Goal: Task Accomplishment & Management: Use online tool/utility

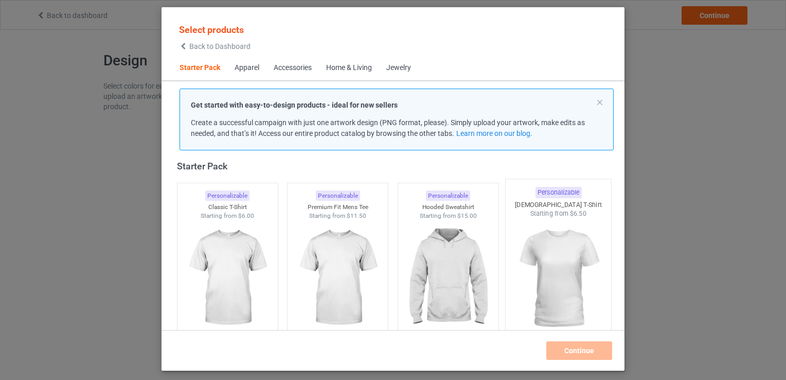
scroll to position [271, 0]
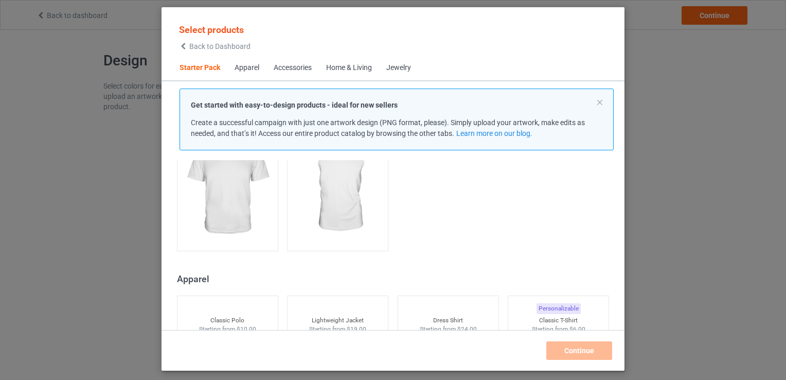
click at [648, 270] on div "Select products Back to Dashboard Starter Pack Apparel Accessories Home & Livin…" at bounding box center [393, 190] width 786 height 380
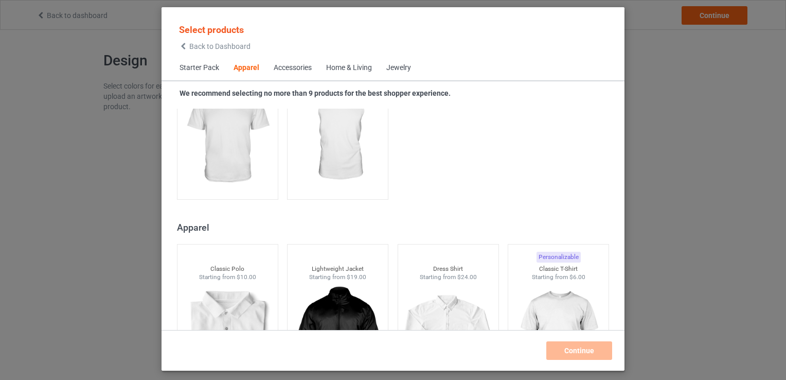
scroll to position [219, 0]
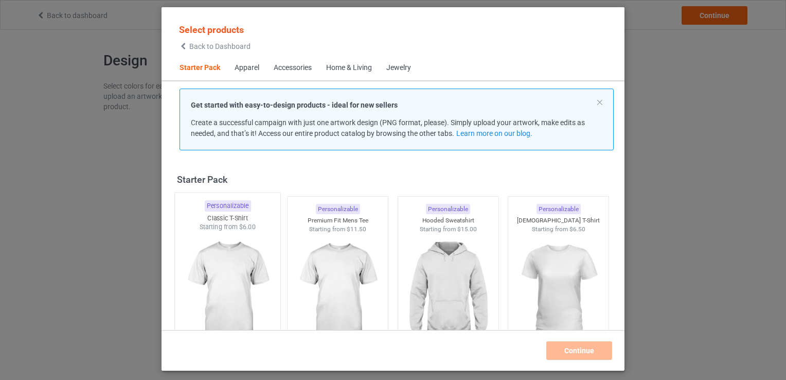
click at [249, 262] on img at bounding box center [227, 291] width 97 height 121
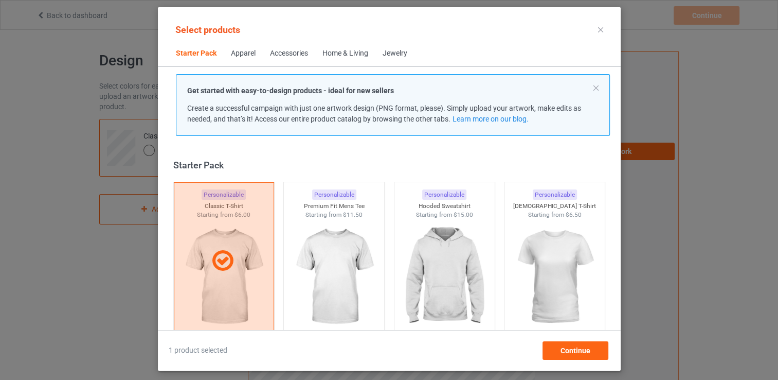
click at [596, 30] on div at bounding box center [600, 30] width 19 height 16
click at [598, 28] on icon at bounding box center [600, 29] width 5 height 5
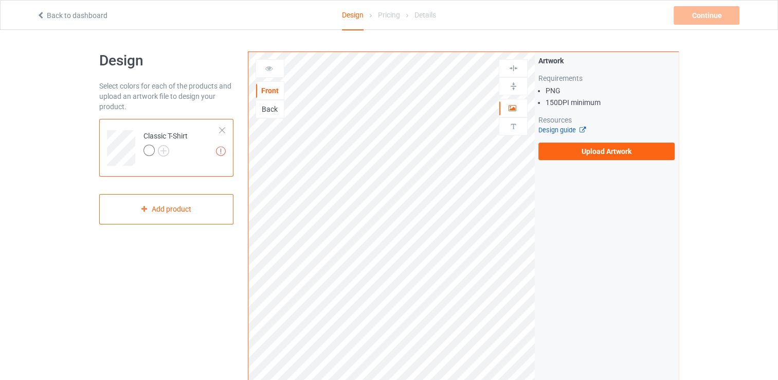
click at [567, 131] on link "Design guide" at bounding box center [562, 130] width 47 height 8
drag, startPoint x: 604, startPoint y: 101, endPoint x: 547, endPoint y: 102, distance: 56.6
click at [547, 102] on li "150 DPI minimum" at bounding box center [610, 102] width 129 height 10
